Goal: Information Seeking & Learning: Check status

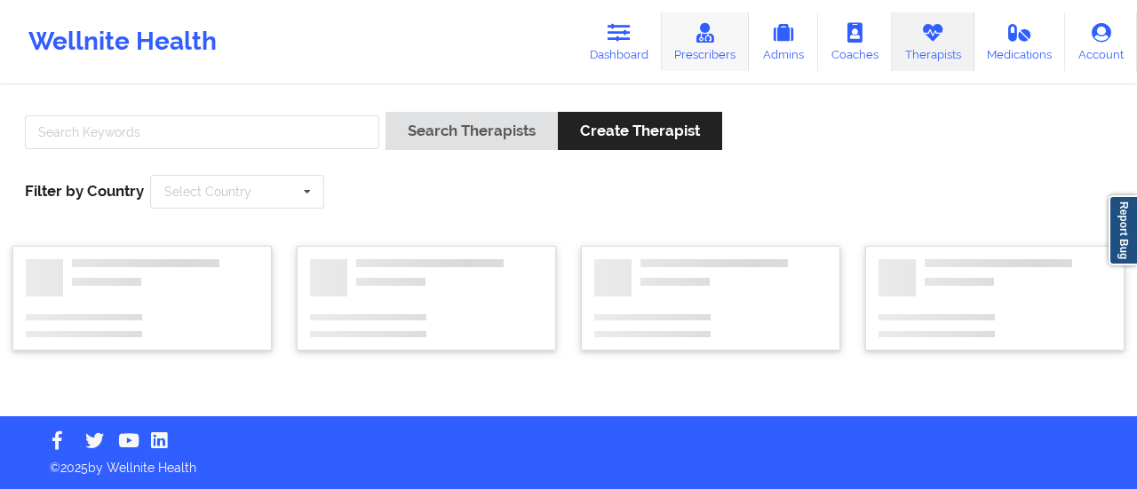
click at [688, 47] on link "Prescribers" at bounding box center [706, 41] width 88 height 59
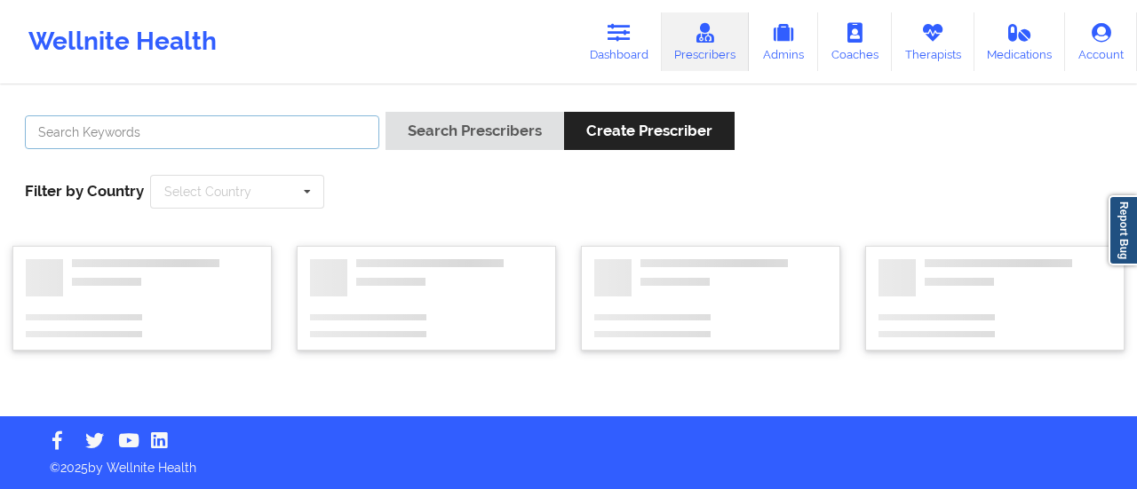
click at [265, 123] on input "text" at bounding box center [202, 132] width 354 height 34
type input "[PERSON_NAME]"
click at [385, 112] on button "Search Prescribers" at bounding box center [474, 131] width 179 height 38
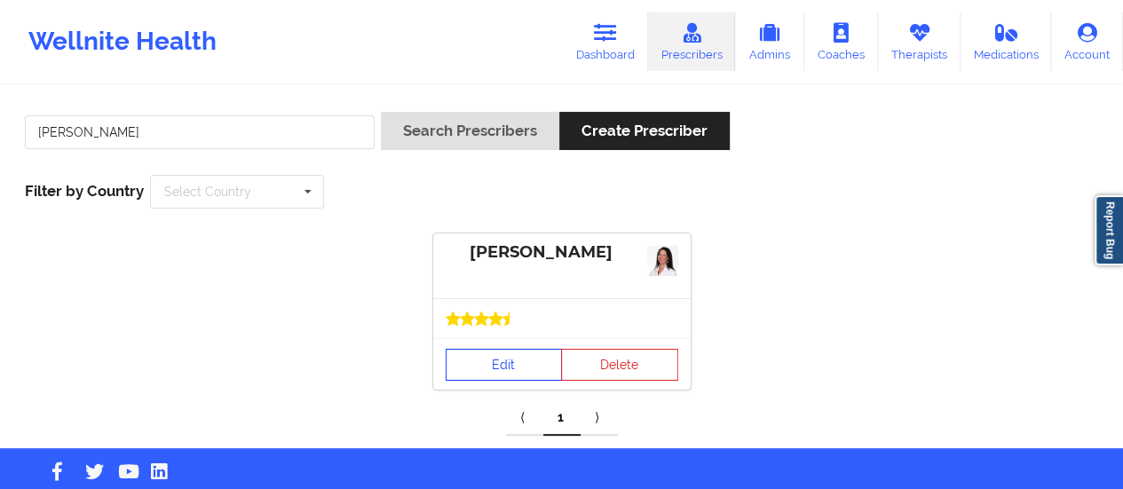
click at [510, 372] on link "Edit" at bounding box center [504, 365] width 117 height 32
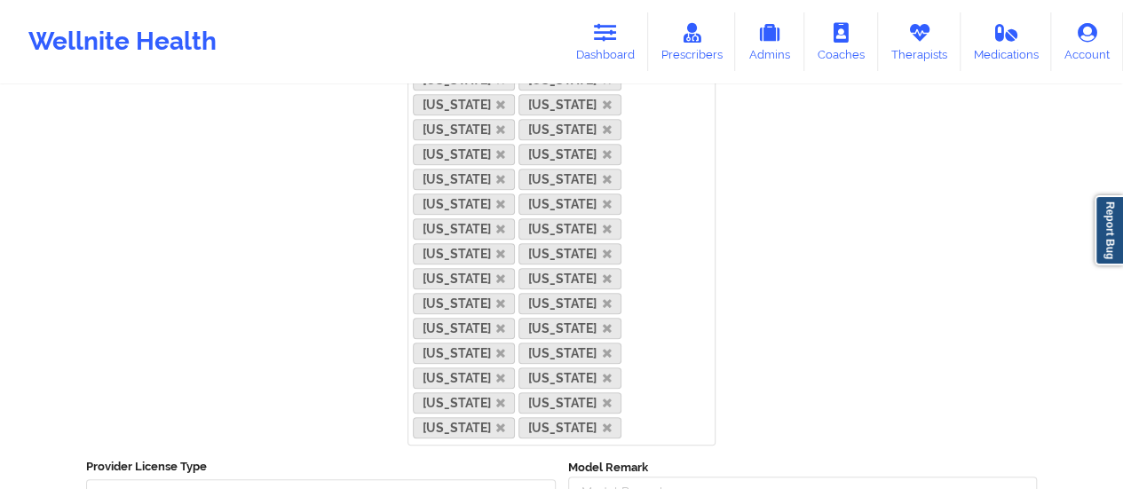
scroll to position [842, 0]
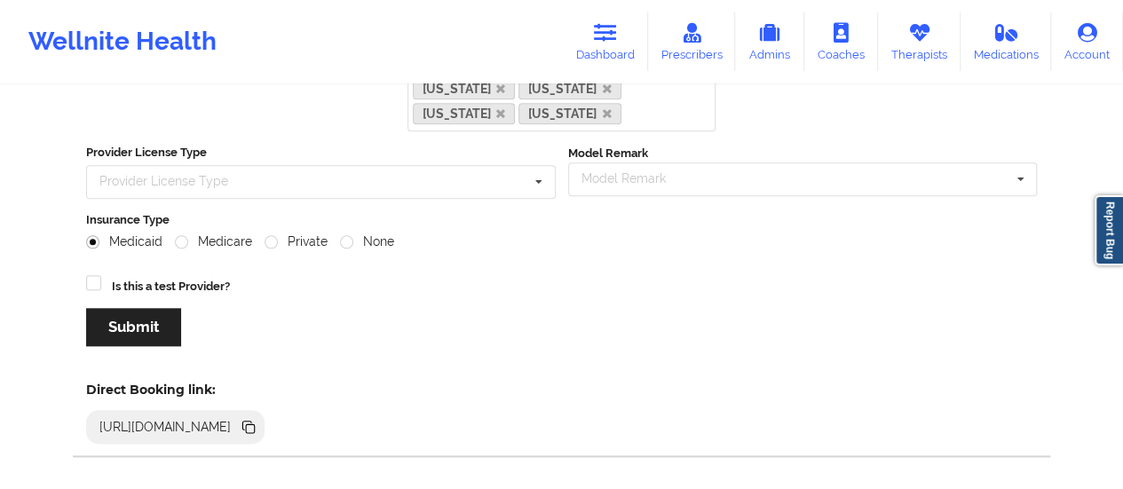
click at [258, 417] on icon at bounding box center [249, 427] width 20 height 20
click at [604, 42] on icon at bounding box center [605, 33] width 23 height 20
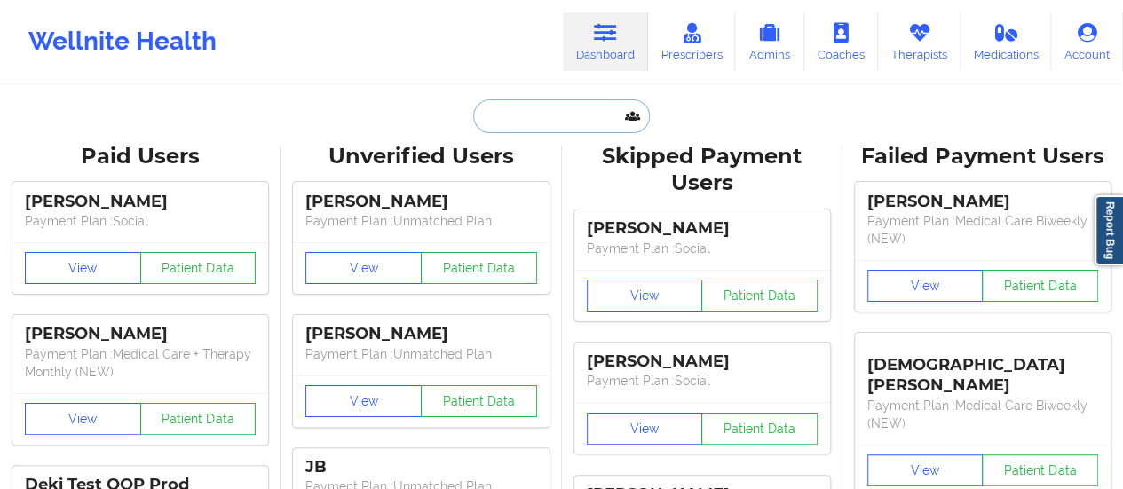
click at [556, 115] on input "text" at bounding box center [561, 116] width 176 height 34
paste input "[EMAIL_ADDRESS][DOMAIN_NAME]"
type input "[EMAIL_ADDRESS][DOMAIN_NAME]"
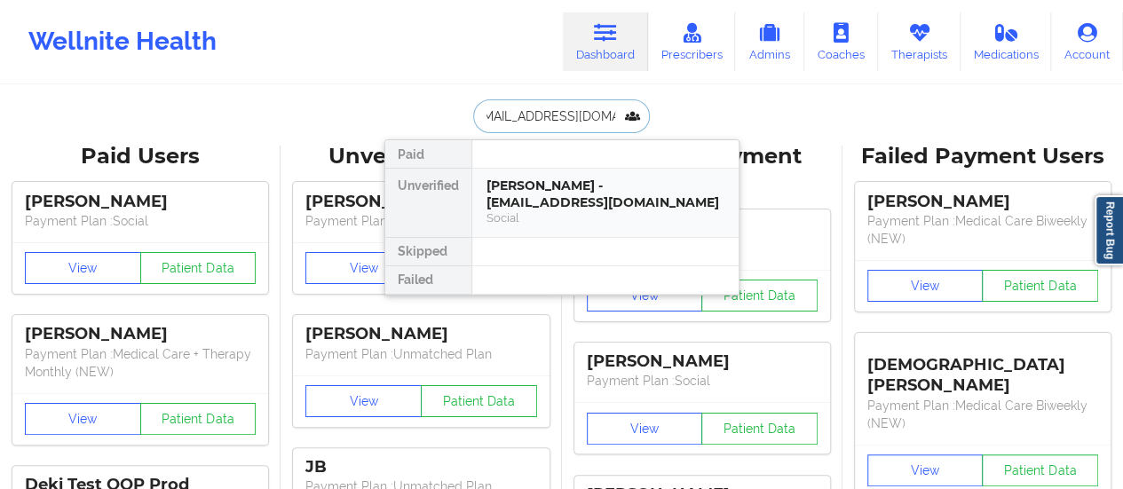
click at [537, 178] on div "[PERSON_NAME] - [EMAIL_ADDRESS][DOMAIN_NAME]" at bounding box center [606, 194] width 238 height 33
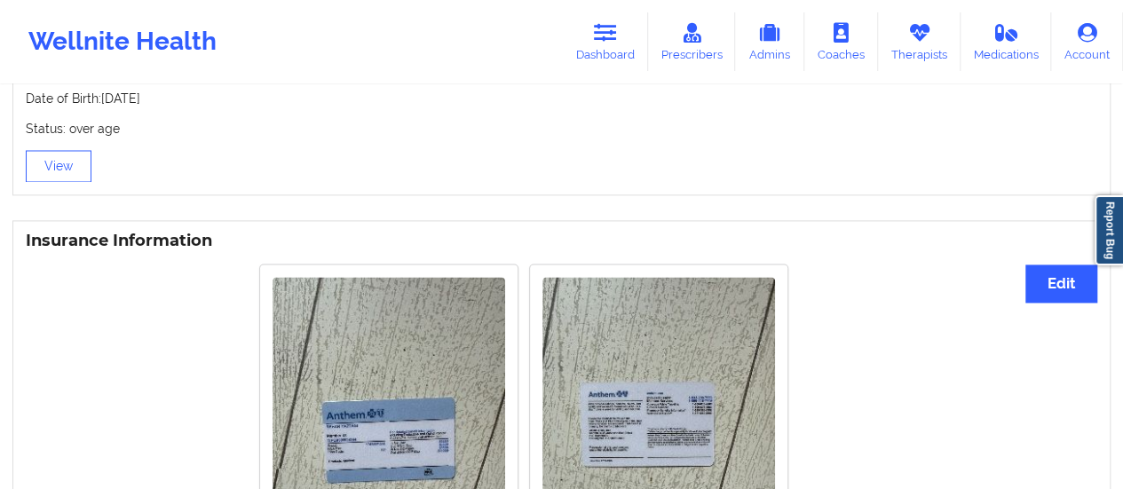
scroll to position [1187, 0]
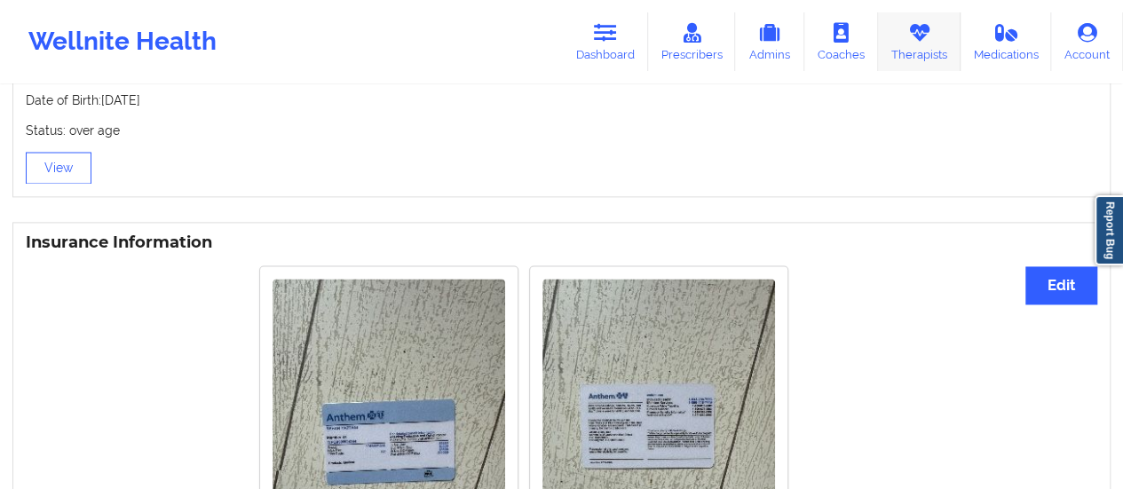
click at [923, 49] on link "Therapists" at bounding box center [919, 41] width 83 height 59
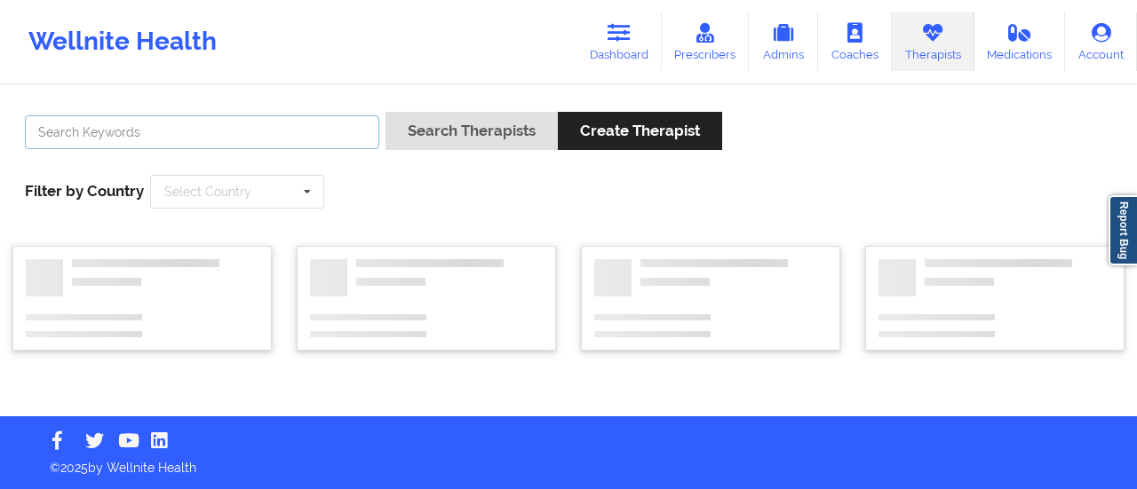
click at [240, 142] on input "text" at bounding box center [202, 132] width 354 height 34
type input "[PERSON_NAME]"
click at [385, 112] on button "Search Therapists" at bounding box center [471, 131] width 172 height 38
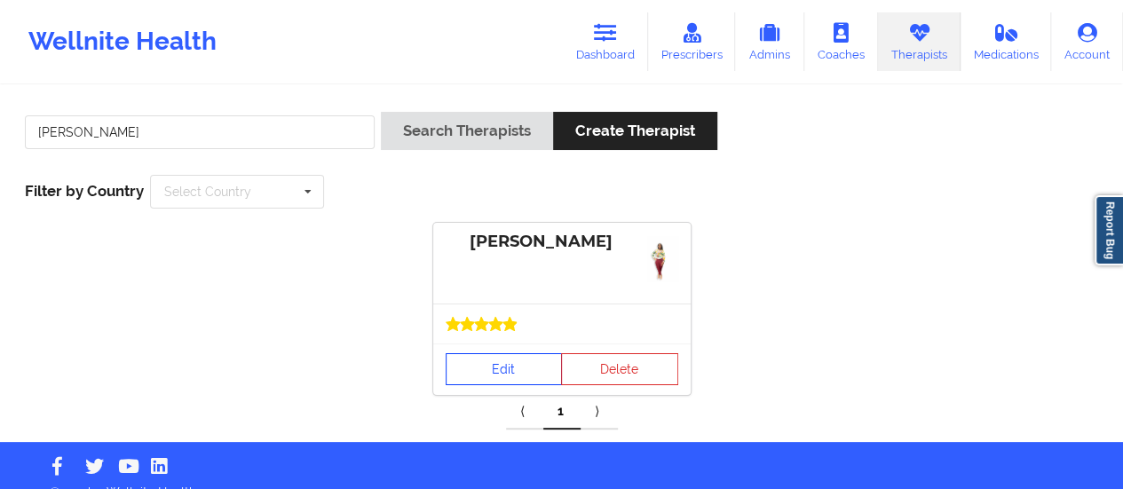
click at [485, 365] on link "Edit" at bounding box center [504, 369] width 117 height 32
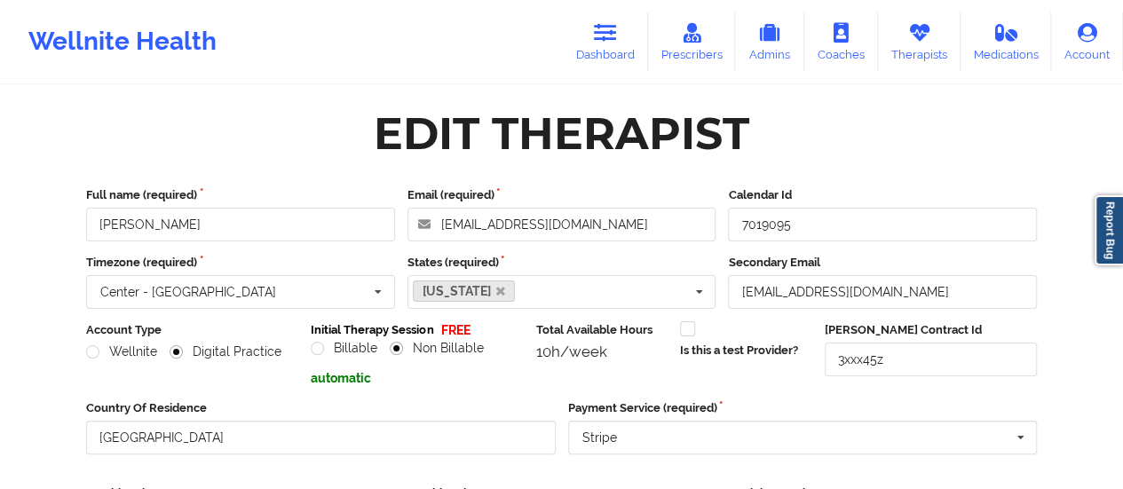
scroll to position [320, 0]
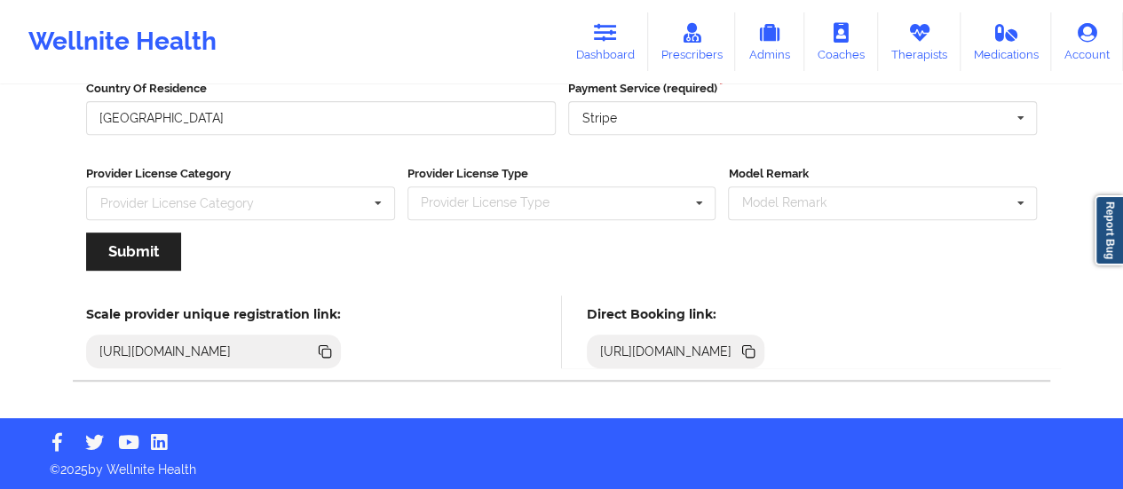
click at [752, 345] on icon at bounding box center [747, 349] width 9 height 9
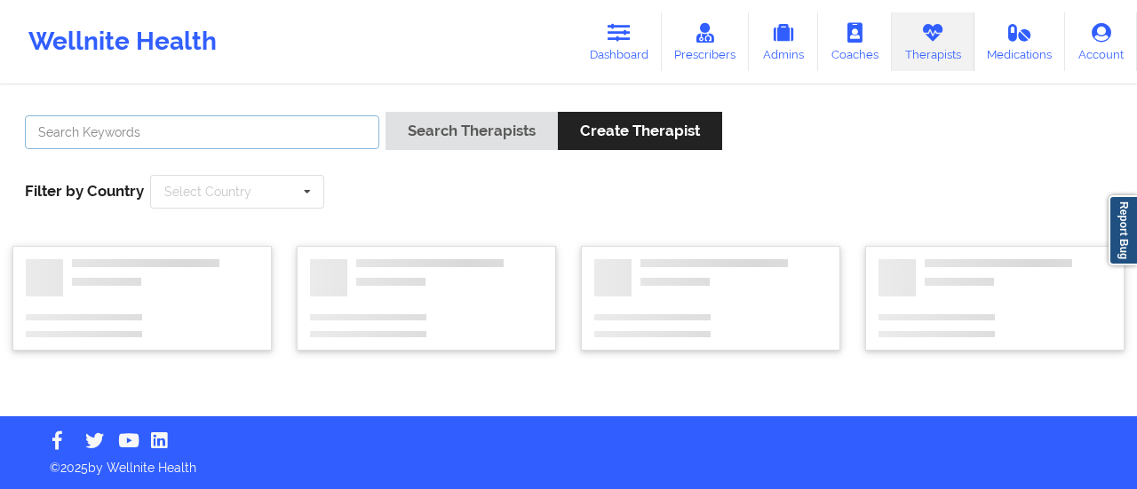
click at [250, 134] on input "text" at bounding box center [202, 132] width 354 height 34
type input "[PERSON_NAME]"
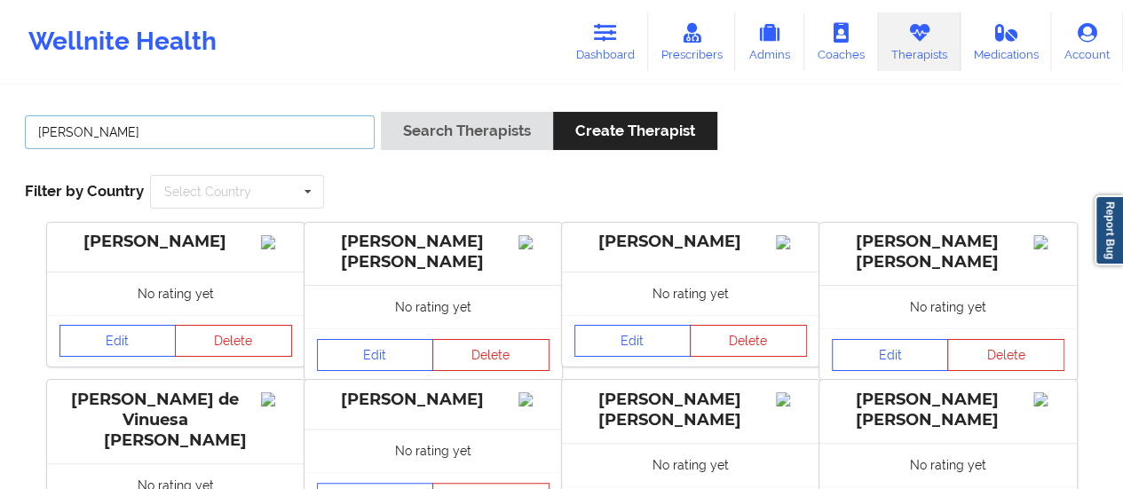
click at [381, 112] on button "Search Therapists" at bounding box center [467, 131] width 172 height 38
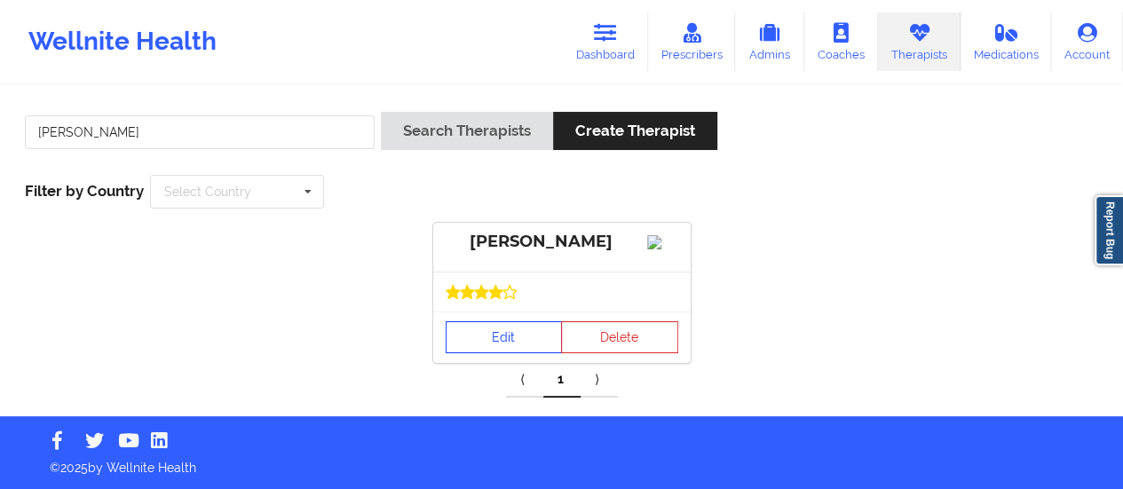
click at [512, 353] on link "Edit" at bounding box center [504, 337] width 117 height 32
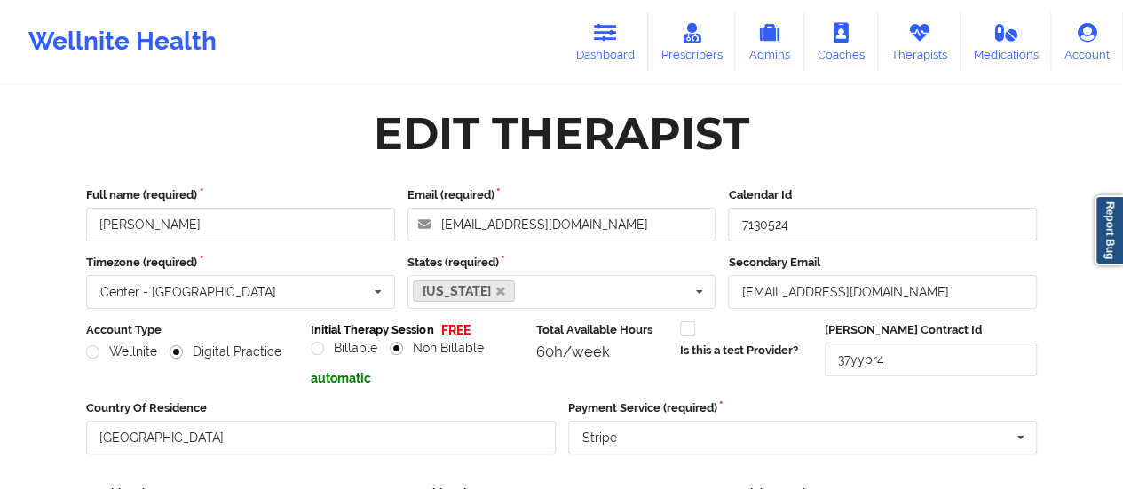
scroll to position [320, 0]
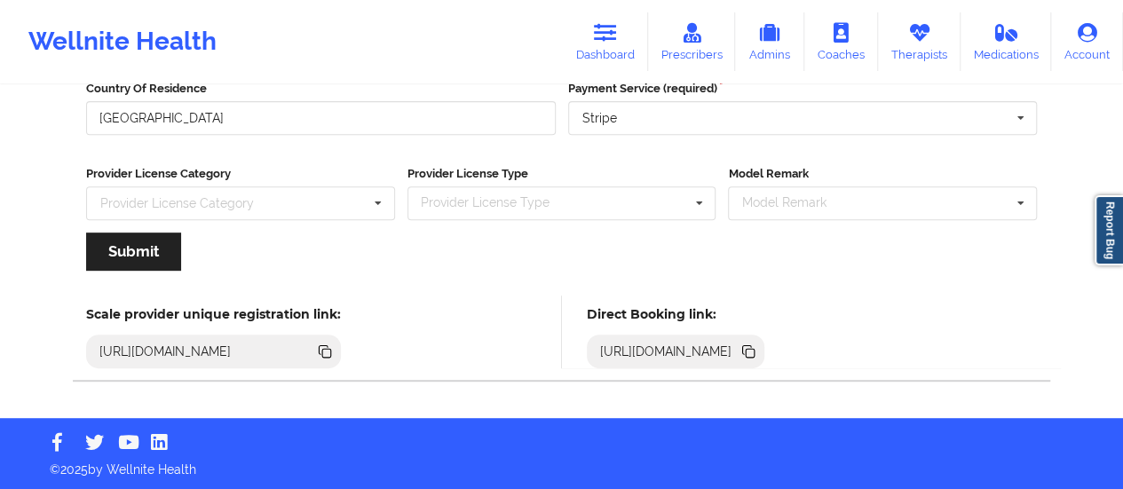
click at [766, 338] on div "[URL][DOMAIN_NAME]" at bounding box center [676, 352] width 179 height 34
click at [755, 350] on icon at bounding box center [750, 353] width 9 height 9
click at [613, 72] on div "Wellnite Health Dashboard Prescribers Admins Coaches Therapists Medications Acc…" at bounding box center [561, 41] width 1123 height 71
click at [606, 56] on link "Dashboard" at bounding box center [605, 41] width 85 height 59
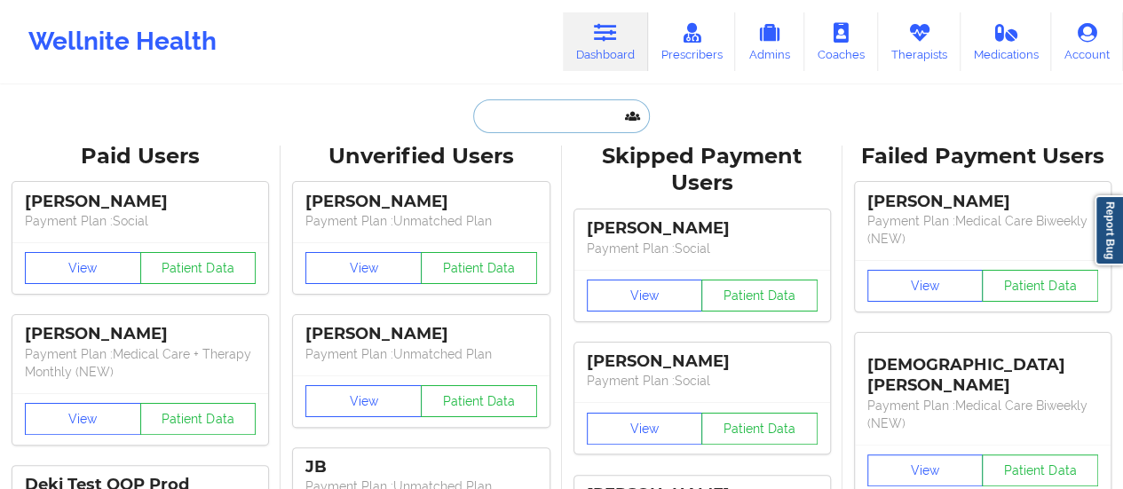
click at [520, 126] on input "text" at bounding box center [561, 116] width 176 height 34
paste input "[EMAIL_ADDRESS][DOMAIN_NAME]"
type input "[EMAIL_ADDRESS][DOMAIN_NAME]"
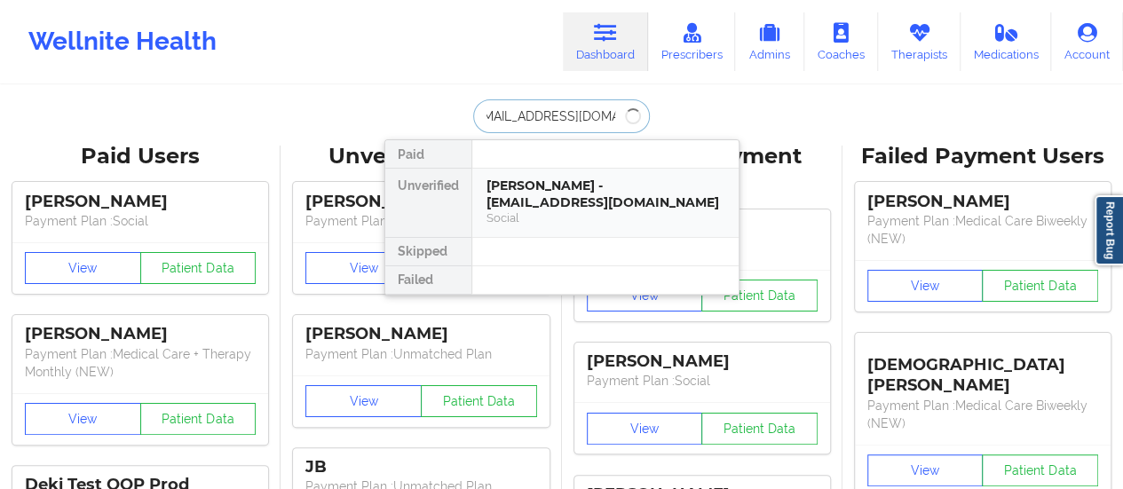
click at [567, 218] on div "Social" at bounding box center [606, 217] width 238 height 15
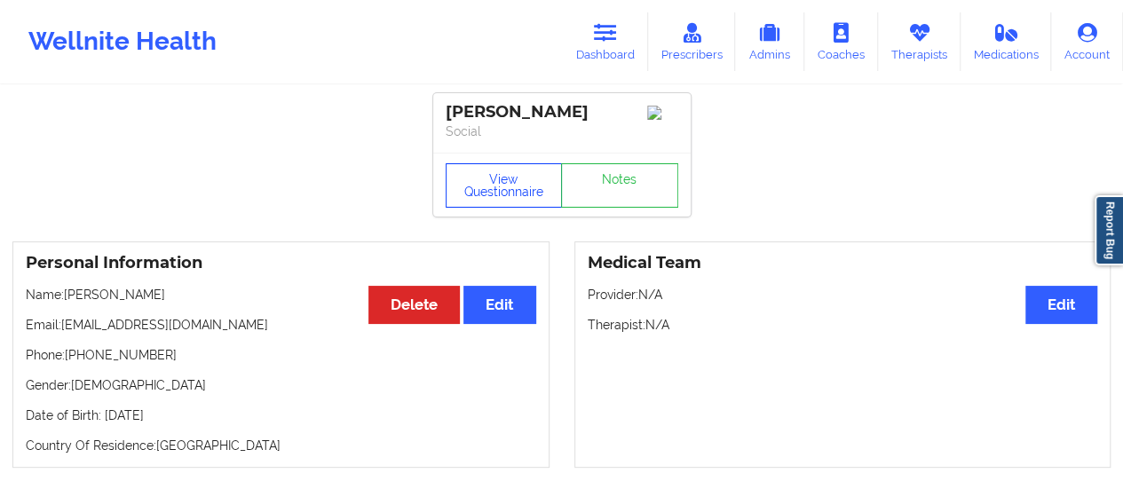
click at [503, 203] on button "View Questionnaire" at bounding box center [504, 185] width 117 height 44
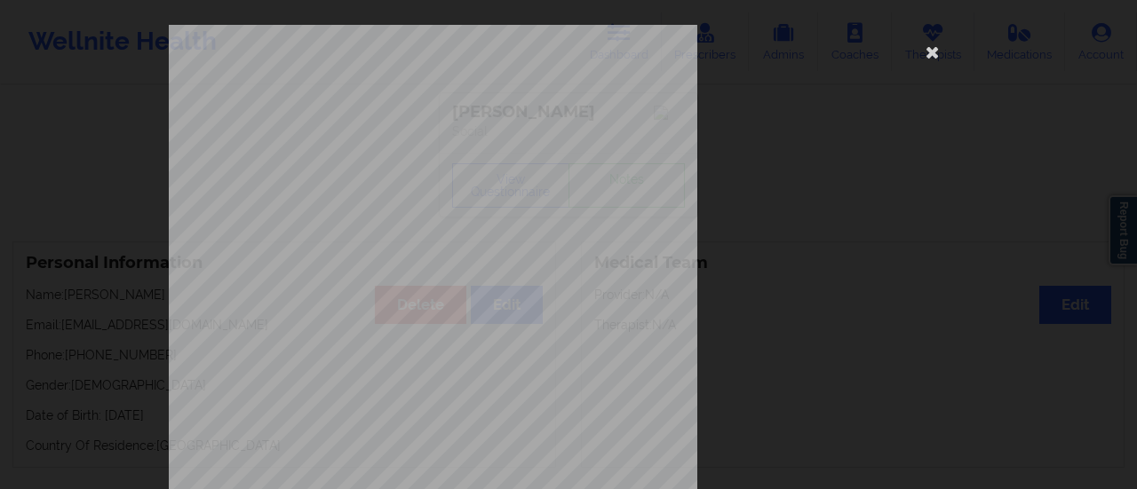
scroll to position [357, 0]
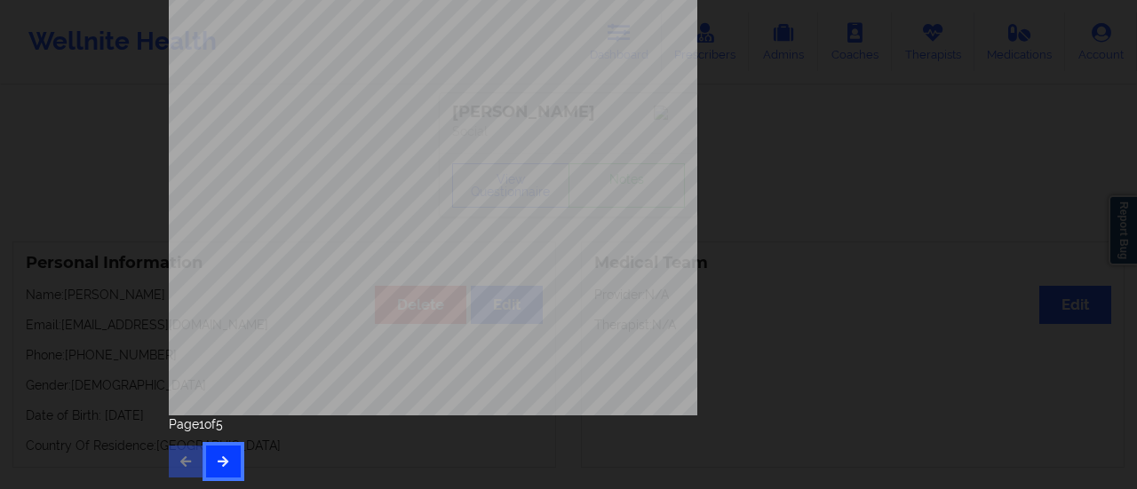
click at [218, 459] on icon "button" at bounding box center [223, 461] width 15 height 11
click at [229, 458] on button "button" at bounding box center [223, 462] width 35 height 32
click at [227, 446] on button "button" at bounding box center [223, 462] width 35 height 32
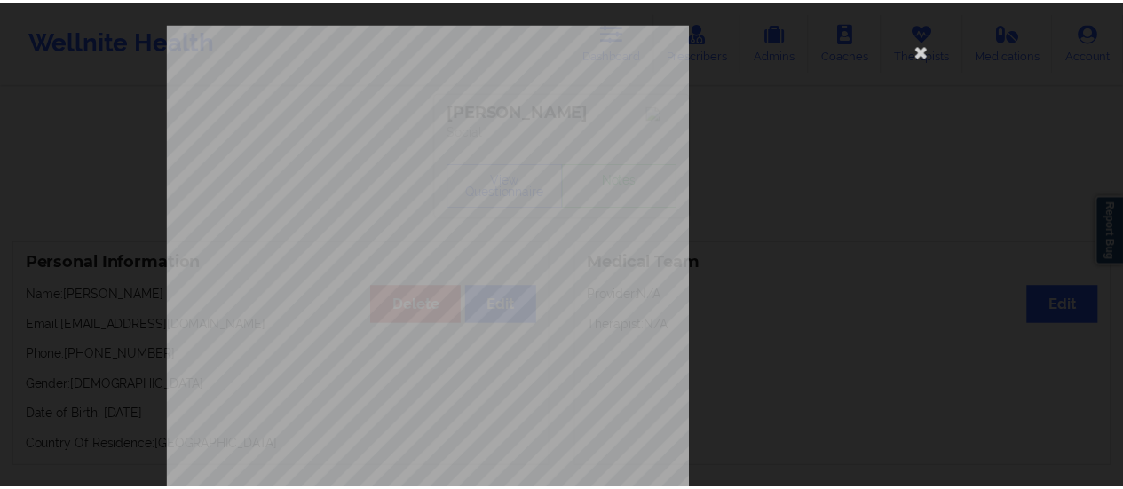
scroll to position [0, 0]
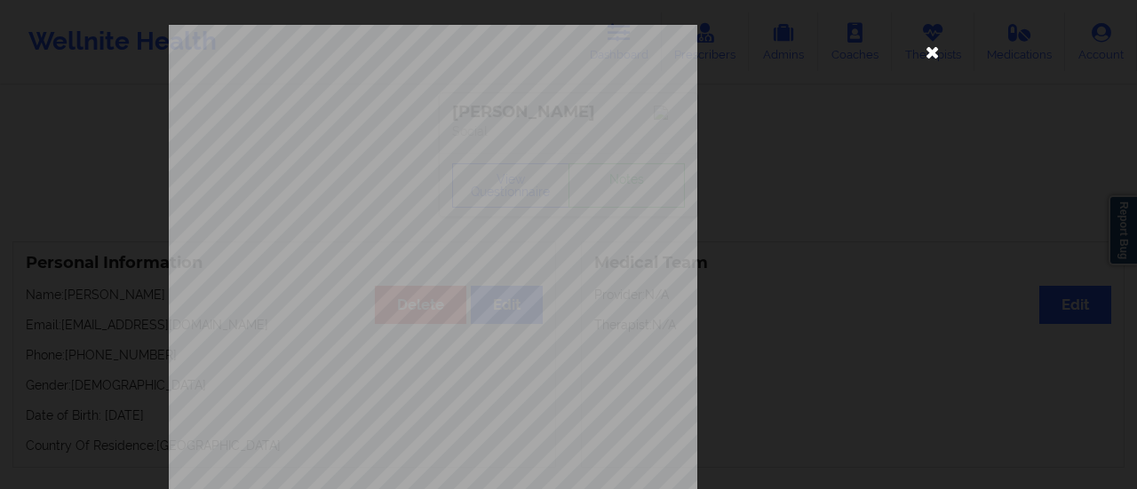
click at [925, 47] on icon at bounding box center [932, 51] width 28 height 28
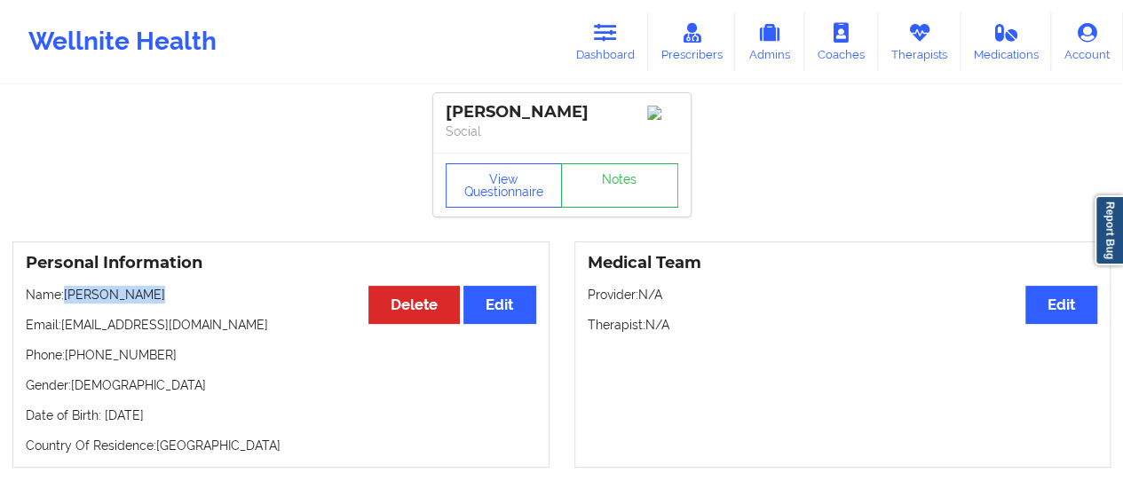
drag, startPoint x: 153, startPoint y: 302, endPoint x: 67, endPoint y: 290, distance: 86.0
click at [67, 290] on div "Personal Information Edit Delete Name: [PERSON_NAME] Email: [EMAIL_ADDRESS][DOM…" at bounding box center [280, 355] width 537 height 226
copy p "[PERSON_NAME]"
click at [591, 56] on link "Dashboard" at bounding box center [605, 41] width 85 height 59
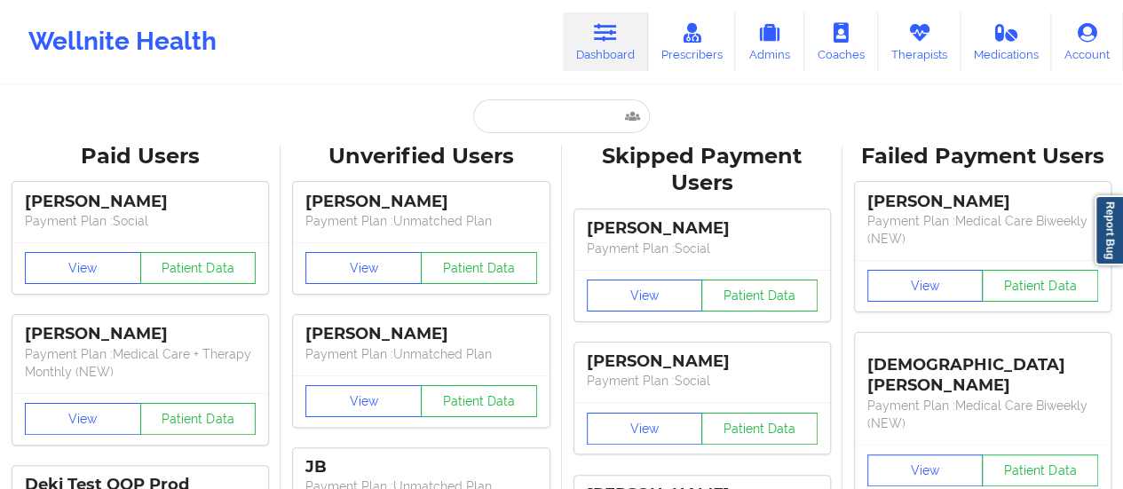
click at [522, 118] on input "text" at bounding box center [561, 116] width 176 height 34
paste input "[EMAIL_ADDRESS][DOMAIN_NAME]"
type input "[EMAIL_ADDRESS][DOMAIN_NAME]"
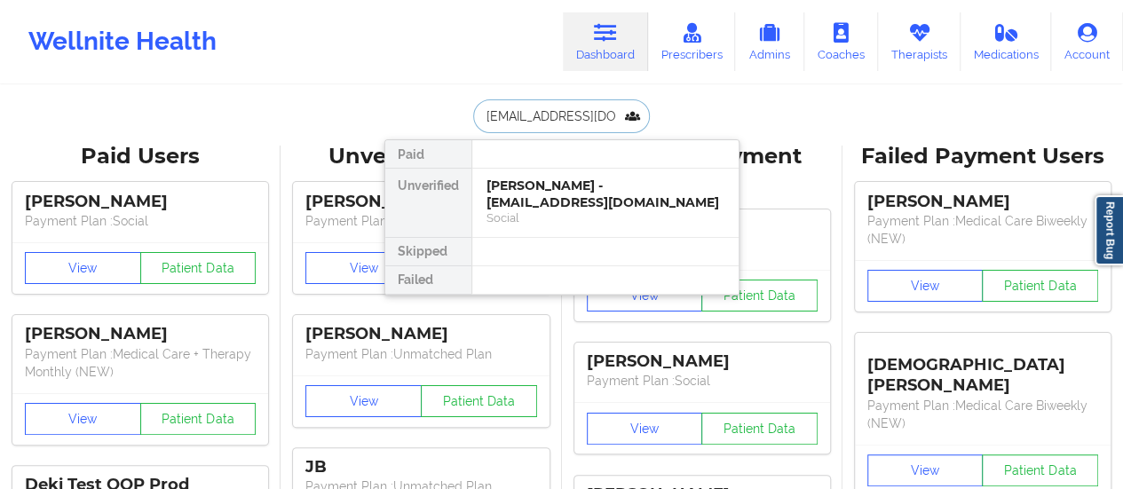
click at [559, 181] on div "[PERSON_NAME] - [EMAIL_ADDRESS][DOMAIN_NAME]" at bounding box center [606, 194] width 238 height 33
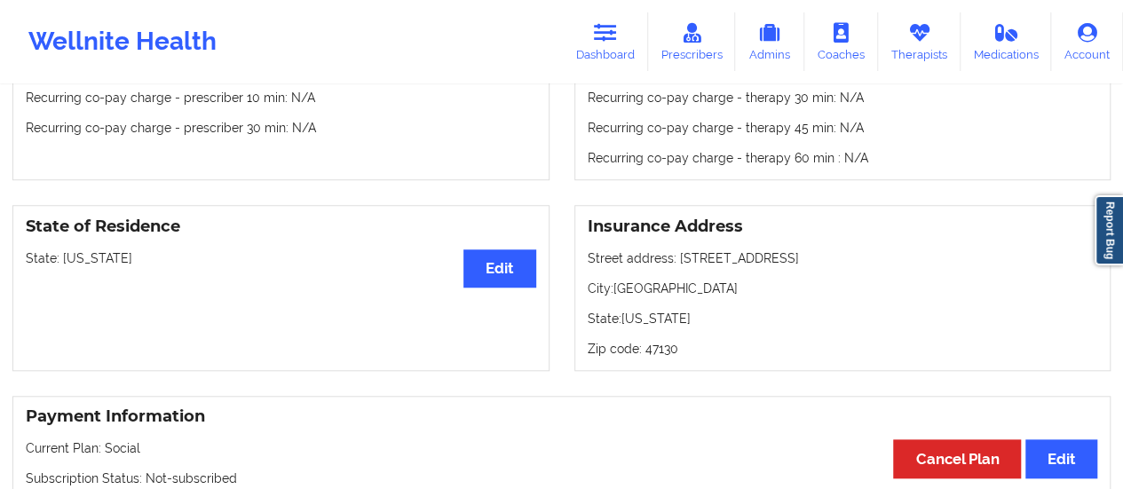
scroll to position [639, 0]
